Goal: Find specific page/section: Find specific page/section

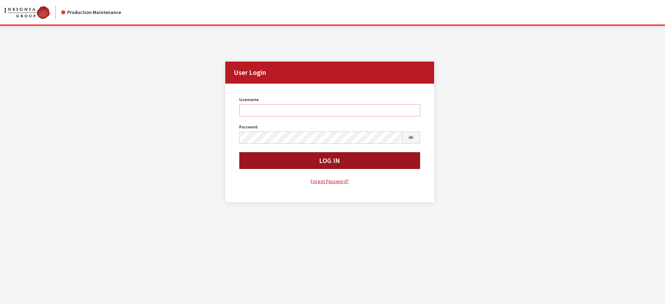
type input "kcallahan"
click at [274, 160] on button "Log In" at bounding box center [329, 160] width 181 height 17
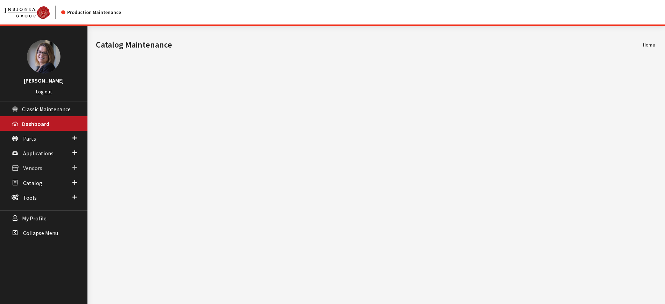
click at [74, 166] on span at bounding box center [74, 167] width 5 height 9
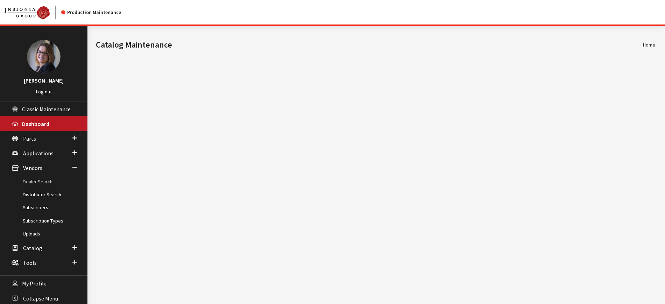
click at [47, 177] on link "Dealer Search" at bounding box center [44, 181] width 88 height 13
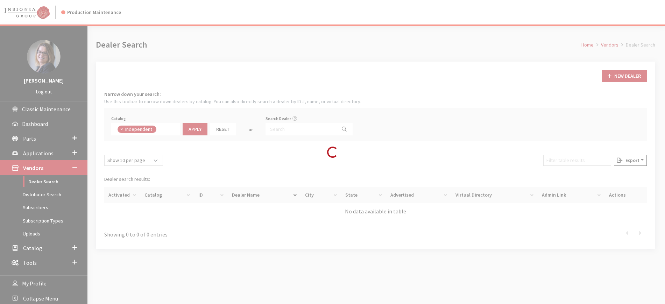
scroll to position [51, 0]
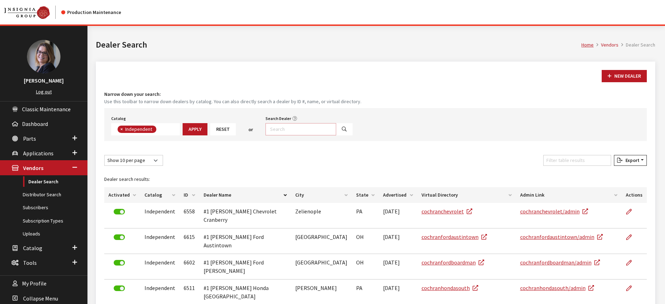
click at [288, 129] on input "Search Dealer" at bounding box center [301, 129] width 71 height 12
type input "audi"
click at [339, 129] on button "Search" at bounding box center [344, 129] width 17 height 12
select select
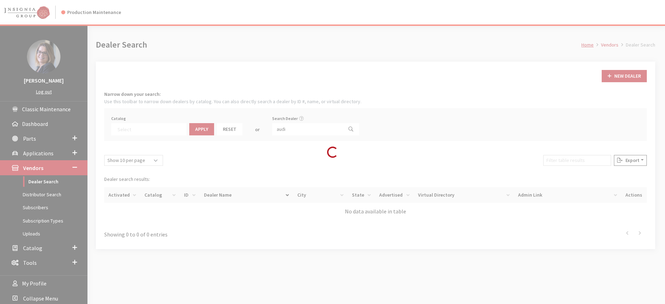
scroll to position [73, 0]
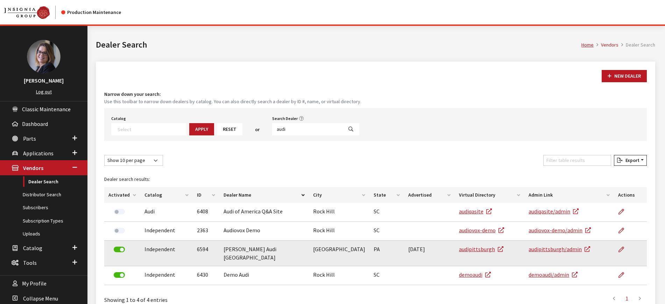
click at [474, 253] on td "audipittsburgh" at bounding box center [490, 254] width 70 height 26
click at [472, 249] on link "audipittsburgh" at bounding box center [481, 249] width 44 height 7
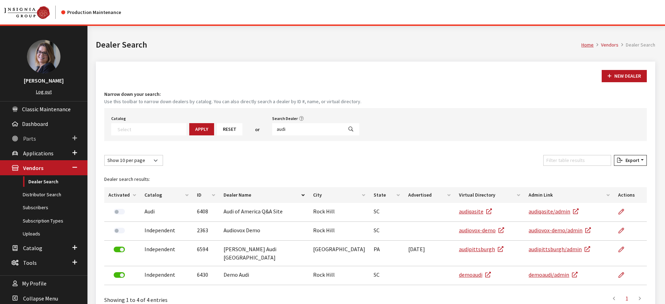
click at [74, 142] on span at bounding box center [74, 138] width 5 height 9
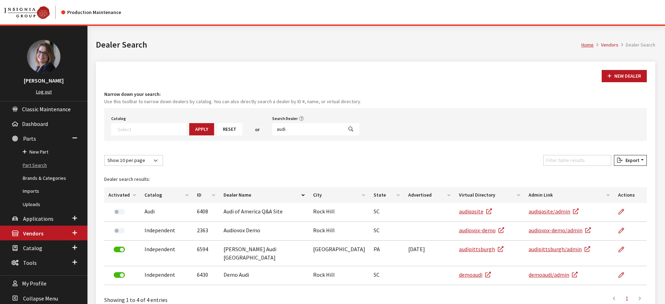
click at [30, 168] on link "Part Search" at bounding box center [44, 165] width 88 height 13
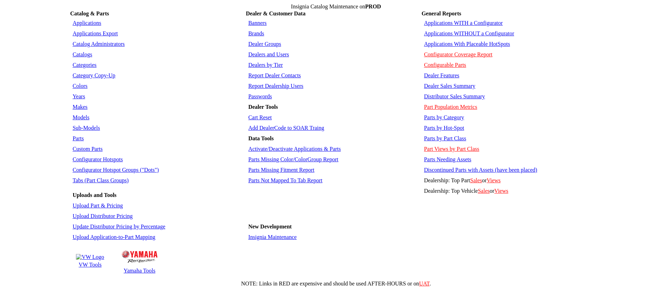
click at [281, 146] on link "Activate/Deactivate Applications & Parts" at bounding box center [294, 149] width 92 height 6
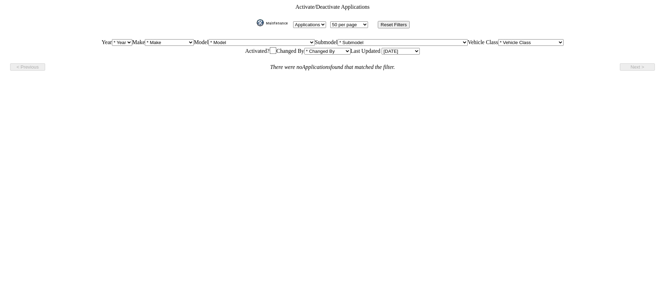
click at [410, 51] on select "[DATE] [DATE] Last 7 Days Last 14 Days Last 30 Days Month To Date Year To Date …" at bounding box center [401, 51] width 38 height 7
select select "Custom"
click at [382, 48] on select "Today Yesterday Last 7 Days Last 14 Days Last 30 Days Month To Date Year To Dat…" at bounding box center [401, 51] width 38 height 7
click at [405, 50] on select "[DATE] [DATE] Last 7 Days Last 14 Days Last 30 Days Month To Date Year To Date …" at bounding box center [401, 51] width 38 height 7
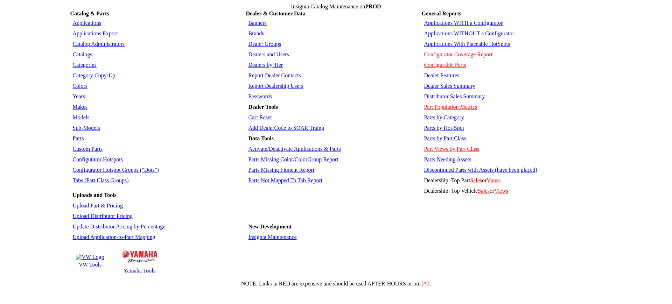
click at [272, 146] on link "Activate/Deactivate Applications & Parts" at bounding box center [294, 149] width 92 height 6
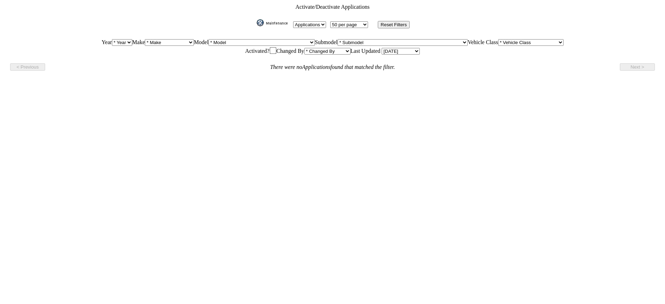
click at [316, 22] on select "Applications Parts" at bounding box center [309, 24] width 33 height 7
click at [311, 22] on select "Applications Parts" at bounding box center [309, 24] width 33 height 7
click at [275, 49] on input "checkbox" at bounding box center [273, 50] width 7 height 7
checkbox input "true"
click at [396, 48] on select "Today Yesterday Last 7 Days Last 14 Days Last 30 Days Month To Date Year To Dat…" at bounding box center [401, 51] width 38 height 7
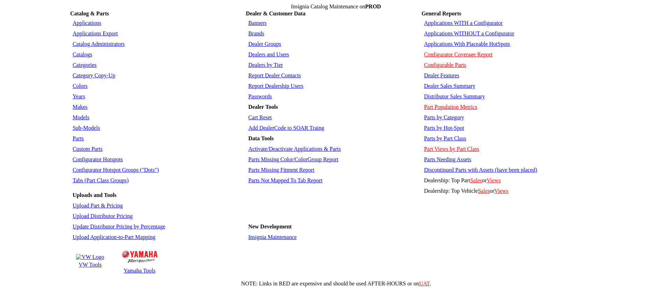
click at [256, 146] on link "Activate/Deactivate Applications & Parts" at bounding box center [294, 149] width 92 height 6
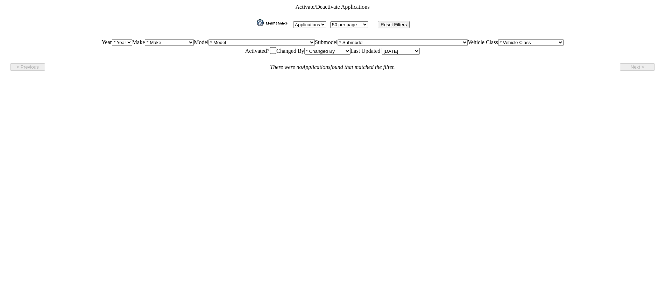
click at [321, 19] on td "Applications Parts 10 per page 50 per page 100 per page 500 per page 1000 per p…" at bounding box center [333, 24] width 648 height 10
click at [319, 23] on select "Applications Parts" at bounding box center [309, 24] width 33 height 7
select select "Parts"
click at [293, 21] on select "Applications Parts" at bounding box center [309, 24] width 33 height 7
click at [361, 21] on select "10 per page 50 per page 100 per page 500 per page 1000 per page" at bounding box center [349, 24] width 38 height 7
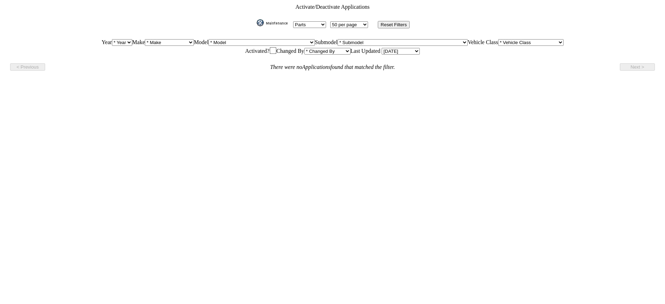
select select "1000"
click at [330, 21] on select "10 per page 50 per page 100 per page 500 per page 1000 per page" at bounding box center [349, 24] width 38 height 7
click at [387, 50] on select "Today Yesterday Last 7 Days Last 14 Days Last 30 Days Month To Date Year To Dat…" at bounding box center [401, 51] width 38 height 7
select select "Month To Date"
click at [382, 48] on select "Today Yesterday Last 7 Days Last 14 Days Last 30 Days Month To Date Year To Dat…" at bounding box center [401, 51] width 38 height 7
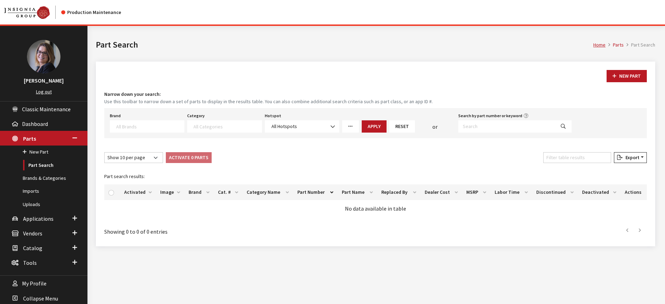
select select
click at [351, 125] on icon "More Filters" at bounding box center [350, 126] width 5 height 5
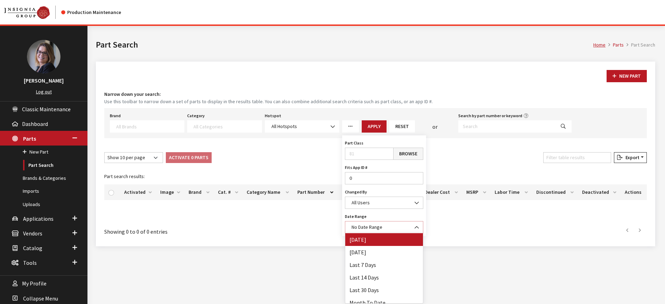
click at [419, 230] on span at bounding box center [417, 228] width 12 height 12
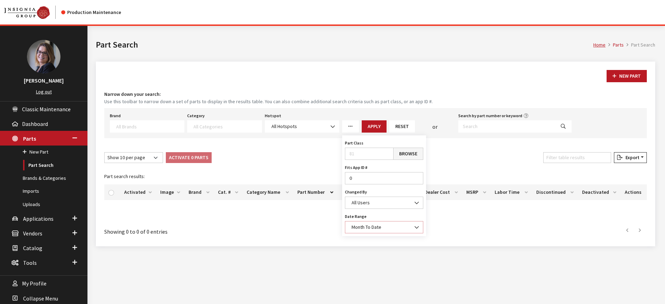
select select "32"
click at [153, 158] on select "Show 10 per page Show 25 per page Show 50 per page Show 100 per page Show 1000 …" at bounding box center [133, 157] width 59 height 11
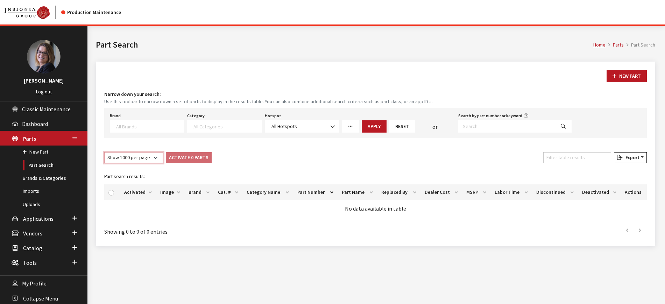
click at [104, 152] on select "Show 10 per page Show 25 per page Show 50 per page Show 100 per page Show 1000 …" at bounding box center [133, 157] width 59 height 11
click at [154, 159] on select "Show 10 per page Show 25 per page Show 50 per page Show 100 per page Show 1000 …" at bounding box center [133, 157] width 59 height 11
select select "-1"
click at [104, 152] on select "Show 10 per page Show 25 per page Show 50 per page Show 100 per page Show 1000 …" at bounding box center [133, 157] width 59 height 11
click at [352, 124] on icon "More Filters" at bounding box center [350, 126] width 5 height 5
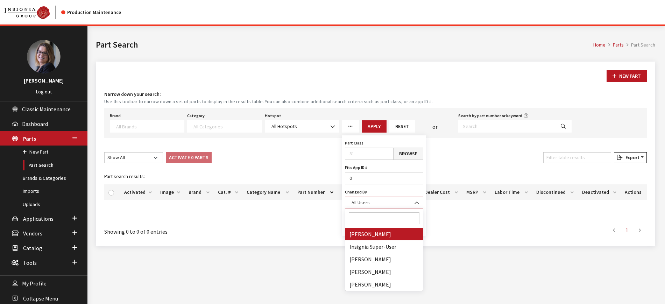
click at [420, 202] on span at bounding box center [417, 203] width 12 height 12
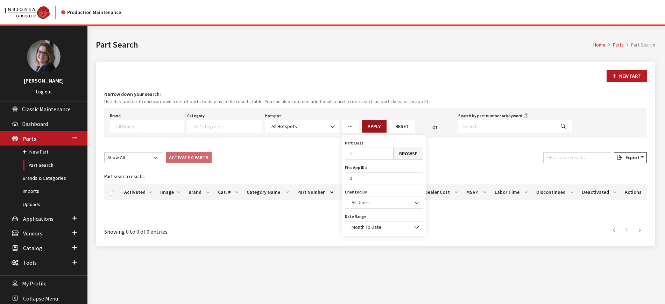
click at [379, 122] on button "Apply" at bounding box center [374, 126] width 25 height 12
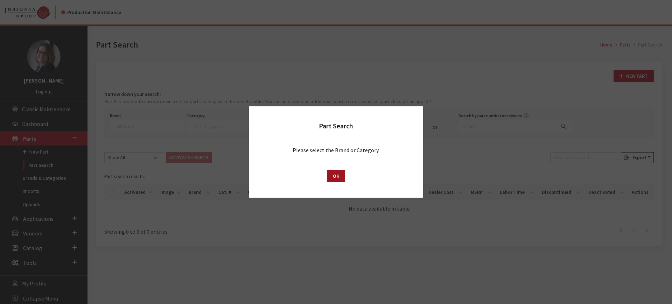
click at [339, 178] on button "OK" at bounding box center [336, 176] width 18 height 12
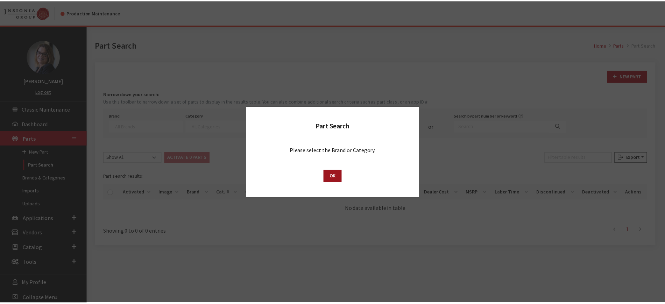
scroll to position [0, 0]
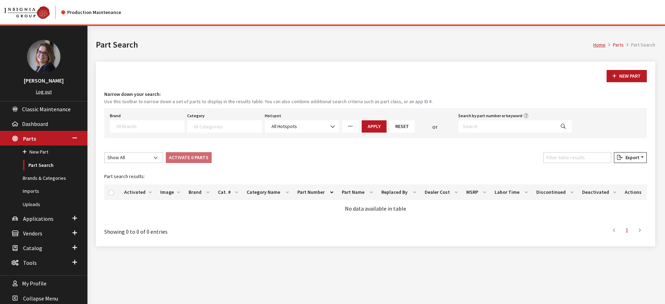
click at [135, 120] on div "Brand Acura Alfa Romeo Audi BMW DoubleTake [PERSON_NAME] Racing GM GST Honda Hy…" at bounding box center [147, 122] width 77 height 22
click at [135, 123] on textarea "Search" at bounding box center [150, 126] width 68 height 6
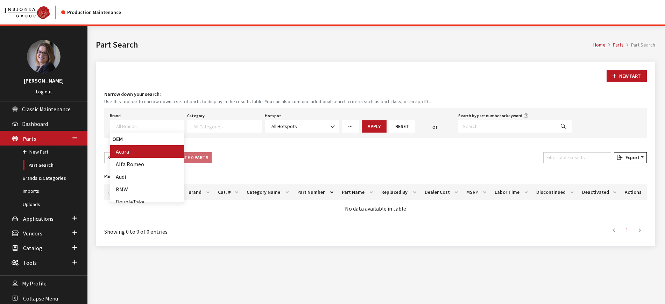
click at [133, 140] on strong "OEM" at bounding box center [147, 139] width 74 height 13
click at [351, 125] on icon "More Filters" at bounding box center [350, 126] width 5 height 5
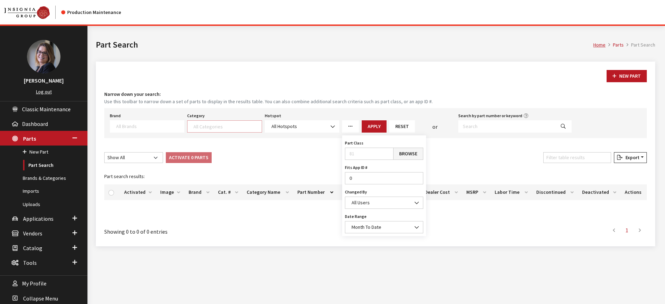
click at [214, 128] on textarea "Search" at bounding box center [228, 126] width 68 height 6
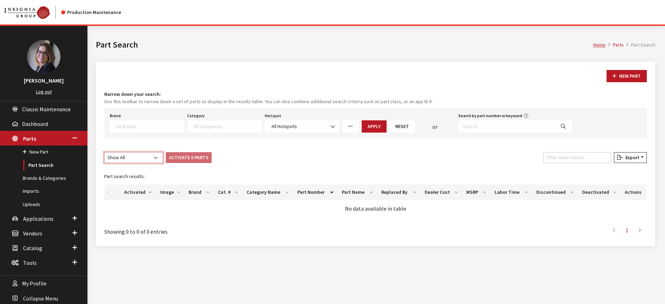
click at [156, 159] on select "Show 10 per page Show 25 per page Show 50 per page Show 100 per page Show 1000 …" at bounding box center [133, 157] width 59 height 11
click at [377, 124] on button "Apply" at bounding box center [374, 126] width 25 height 12
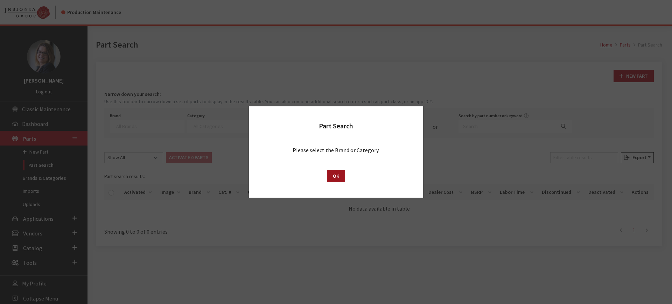
click at [338, 177] on button "OK" at bounding box center [336, 176] width 18 height 12
